Goal: Task Accomplishment & Management: Use online tool/utility

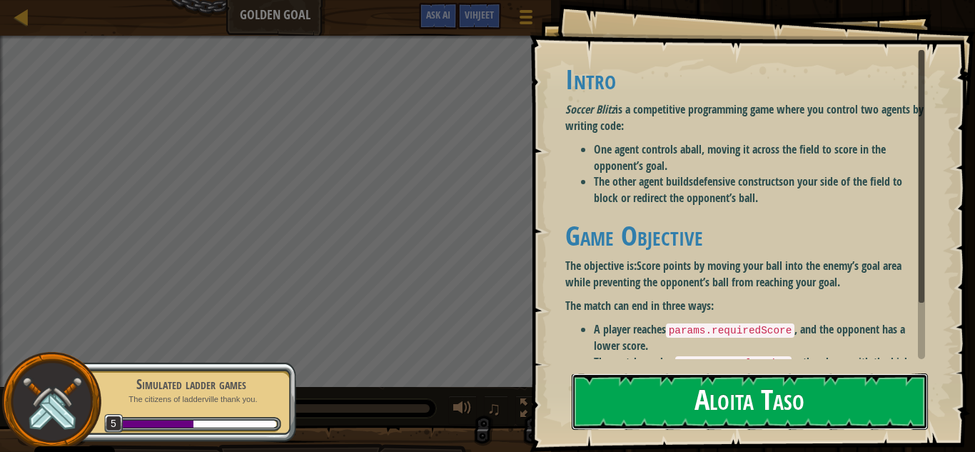
click at [725, 383] on button "Aloita Taso" at bounding box center [750, 401] width 356 height 56
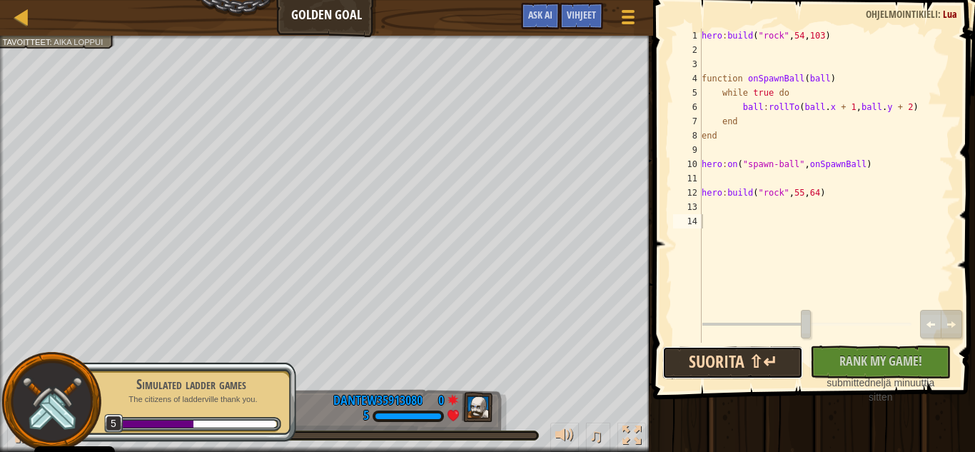
click at [764, 370] on button "Suorita ⇧↵" at bounding box center [732, 362] width 141 height 33
click at [764, 370] on button "Suoritetaan" at bounding box center [732, 362] width 141 height 33
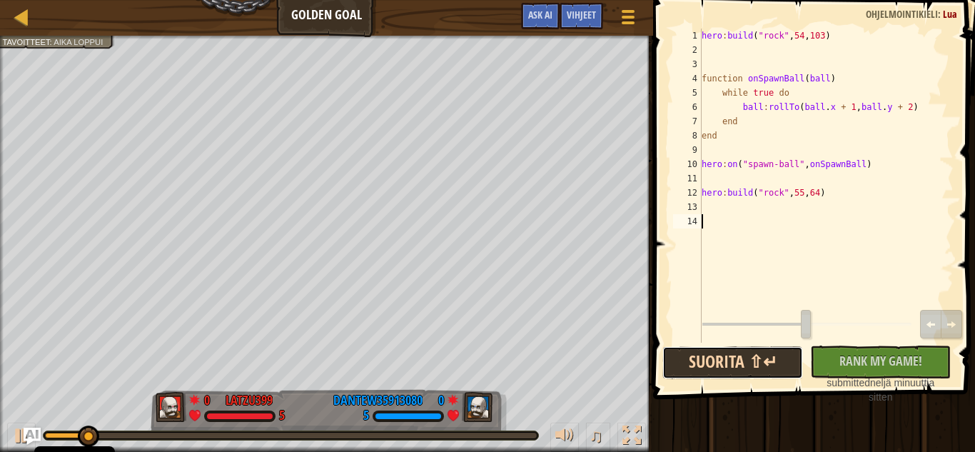
click at [697, 375] on button "Suorita ⇧↵" at bounding box center [732, 362] width 141 height 33
